Goal: Task Accomplishment & Management: Manage account settings

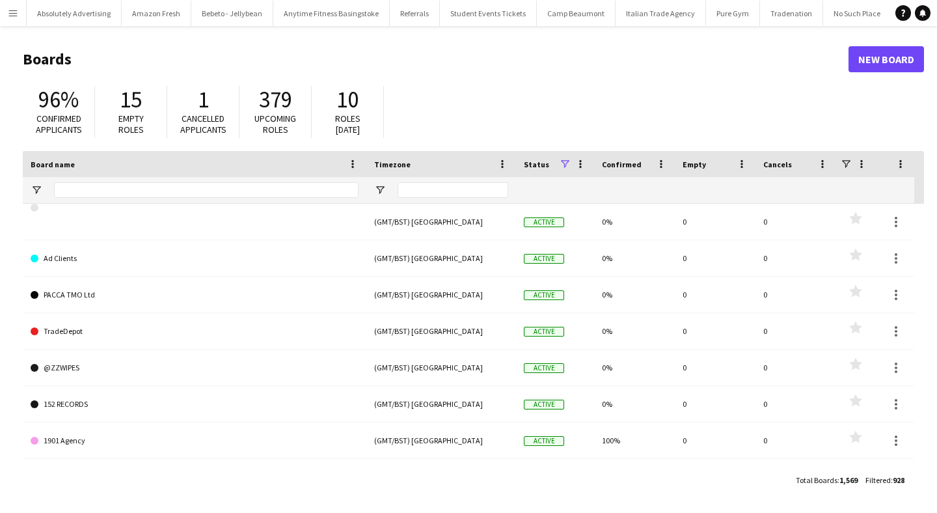
click at [11, 14] on app-icon "Menu" at bounding box center [13, 13] width 10 height 10
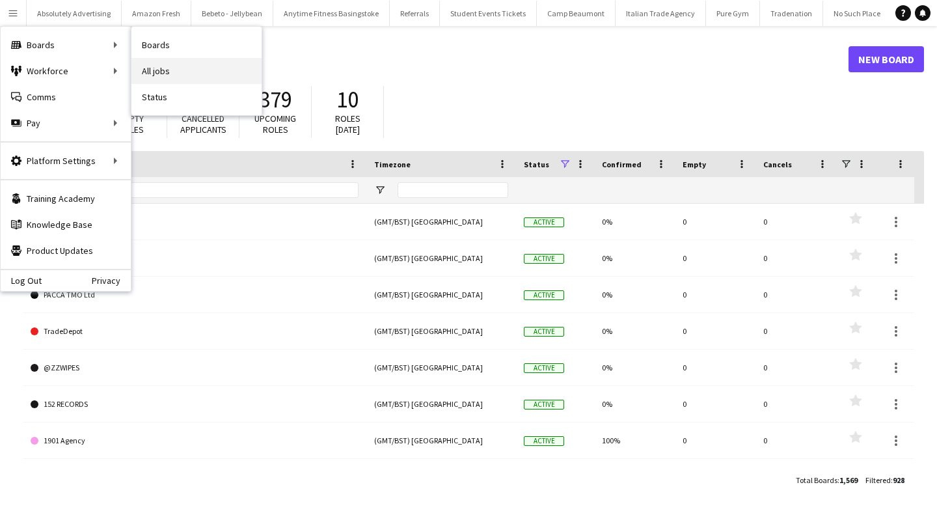
click at [175, 67] on link "All jobs" at bounding box center [196, 71] width 130 height 26
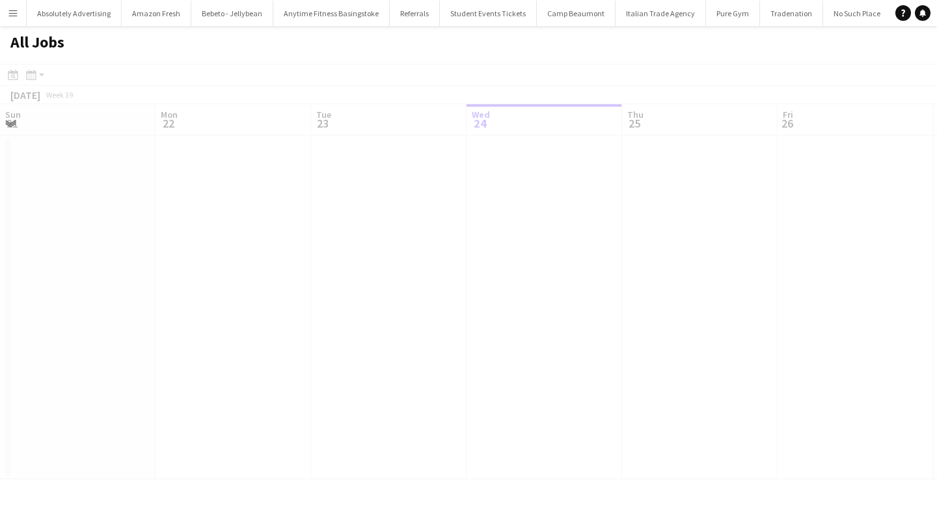
scroll to position [0, 311]
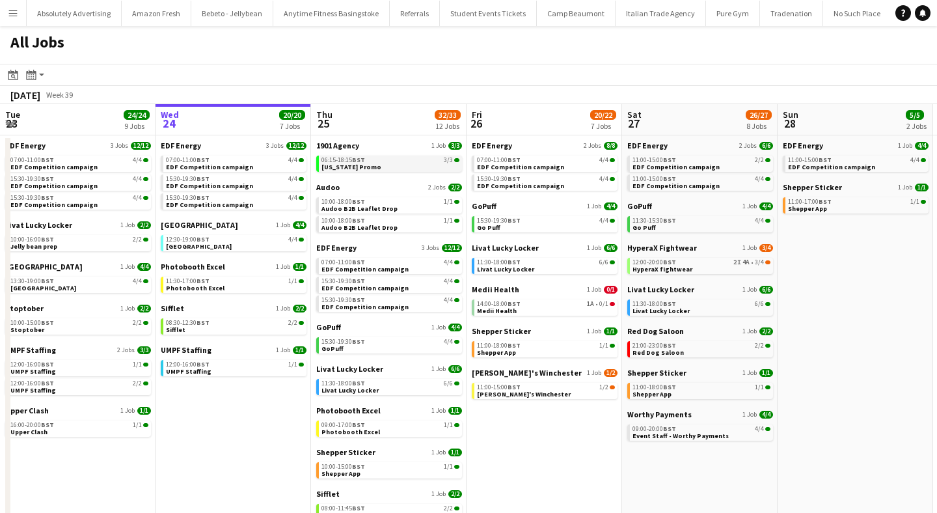
click at [370, 165] on link "06:15-18:15 BST 3/3 [US_STATE] Promo" at bounding box center [390, 163] width 138 height 15
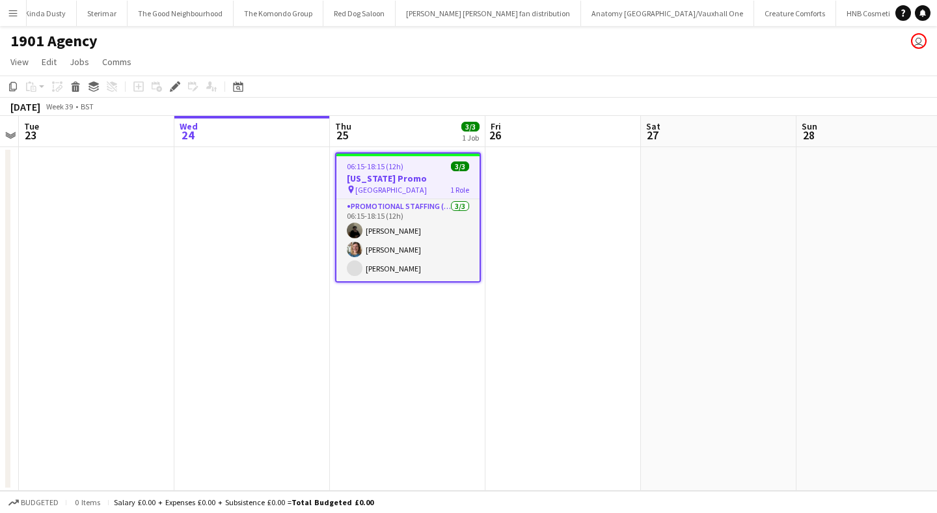
scroll to position [0, 45959]
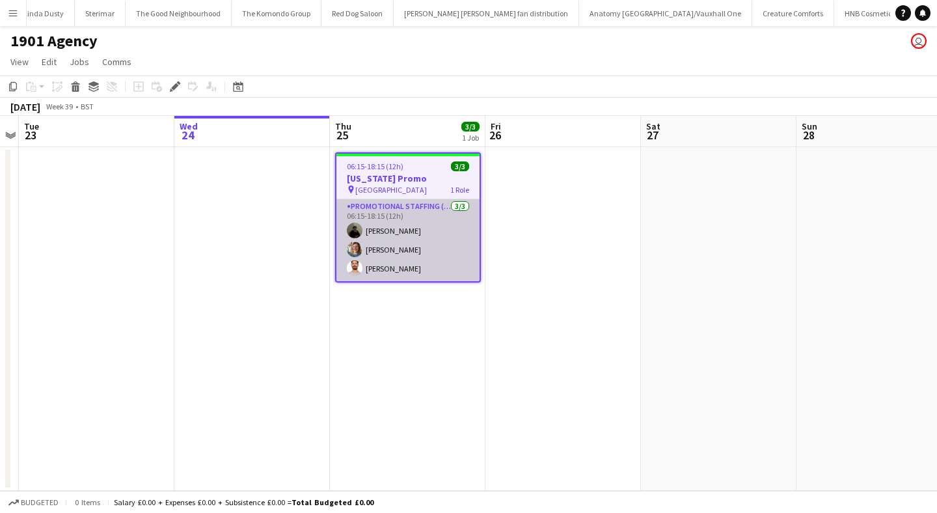
click at [359, 249] on app-user-avatar at bounding box center [355, 249] width 16 height 16
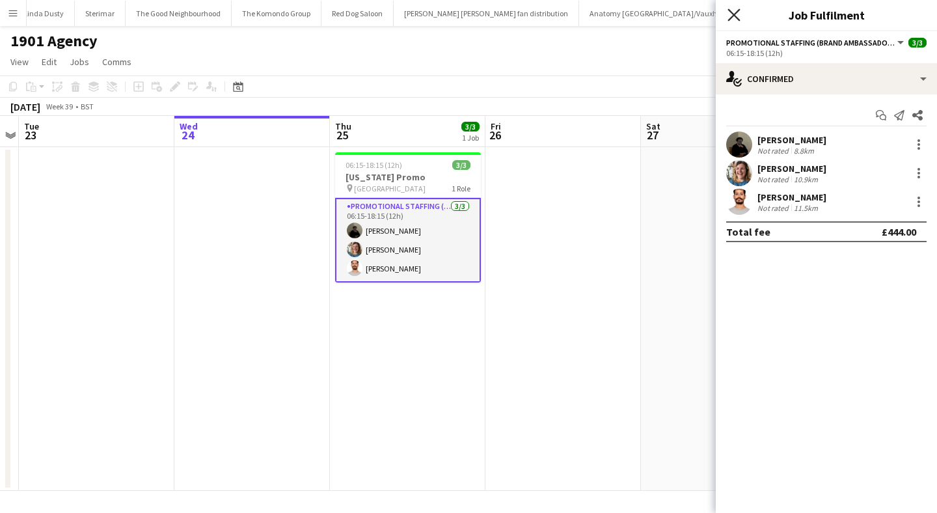
click at [735, 13] on icon at bounding box center [733, 14] width 12 height 12
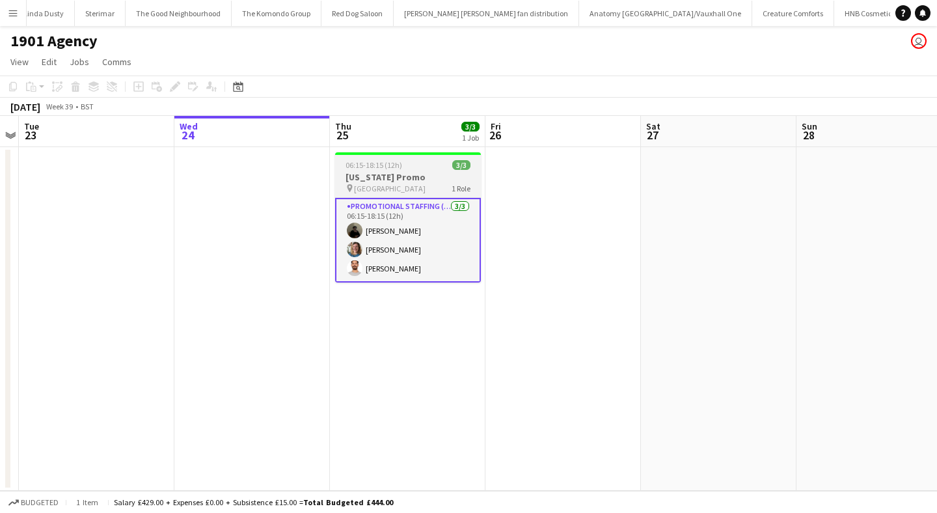
click at [416, 175] on h3 "[US_STATE] Promo" at bounding box center [408, 177] width 146 height 12
